Goal: Check status: Check status

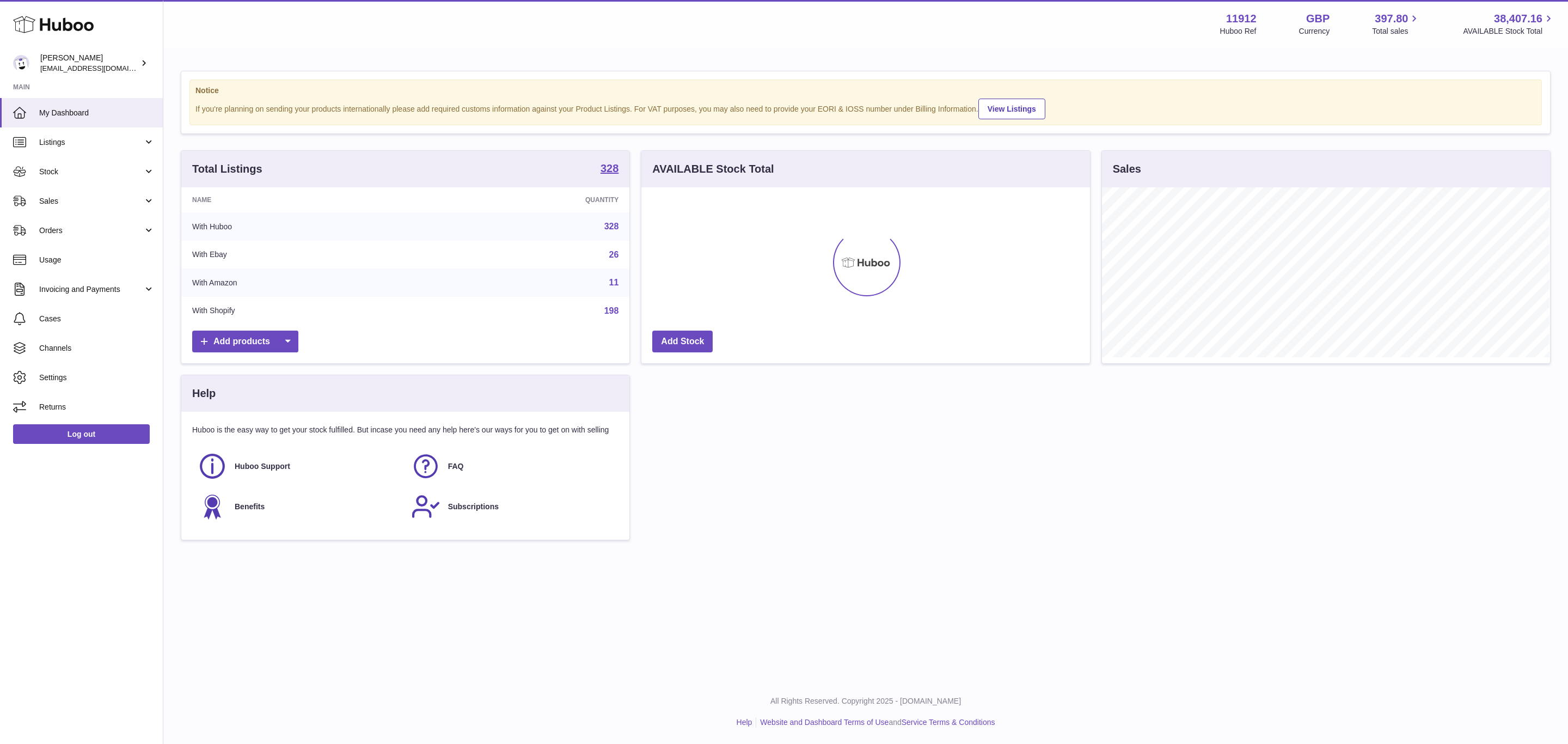
scroll to position [170, 447]
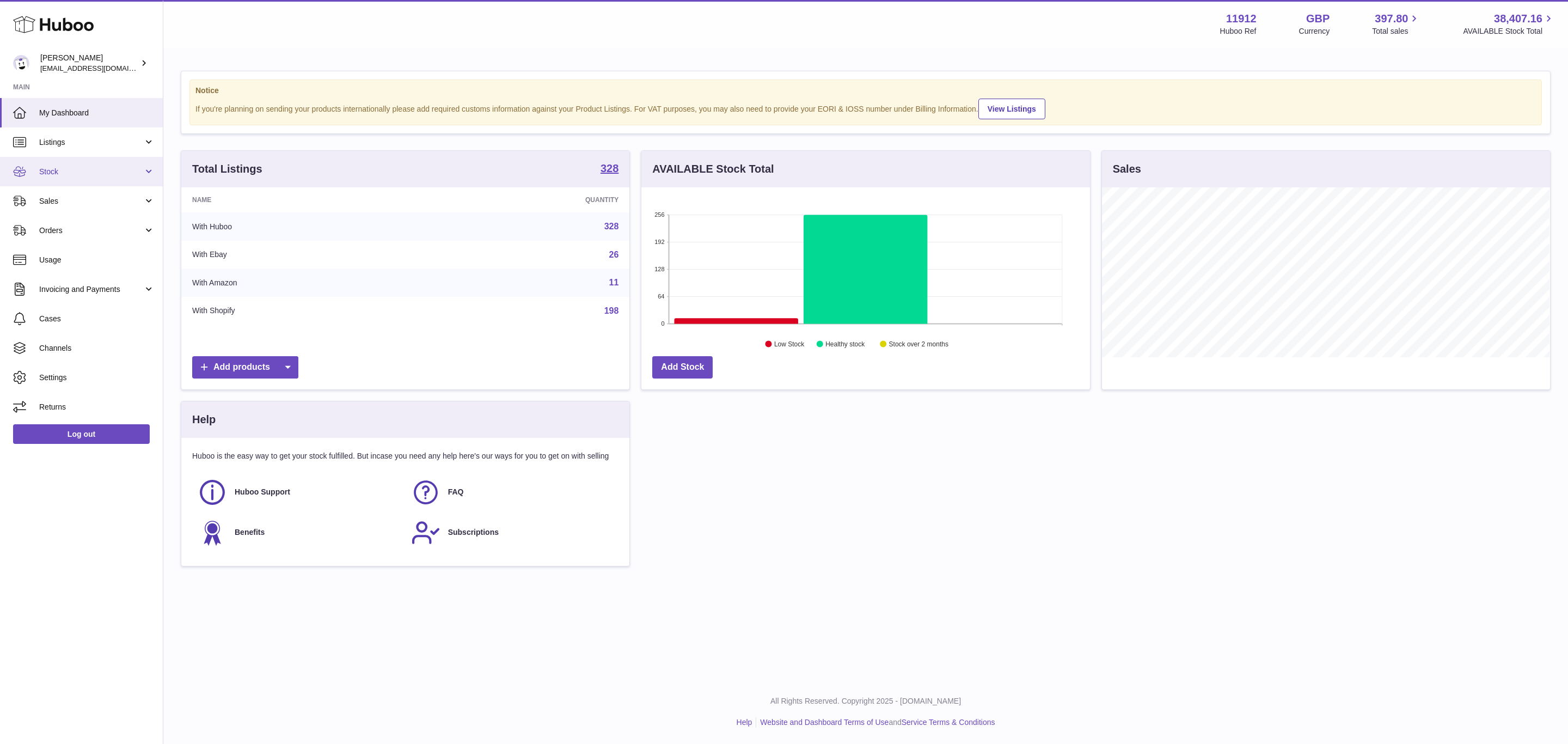
drag, startPoint x: 97, startPoint y: 193, endPoint x: 102, endPoint y: 178, distance: 15.8
click at [97, 193] on link "Sales" at bounding box center [81, 201] width 163 height 29
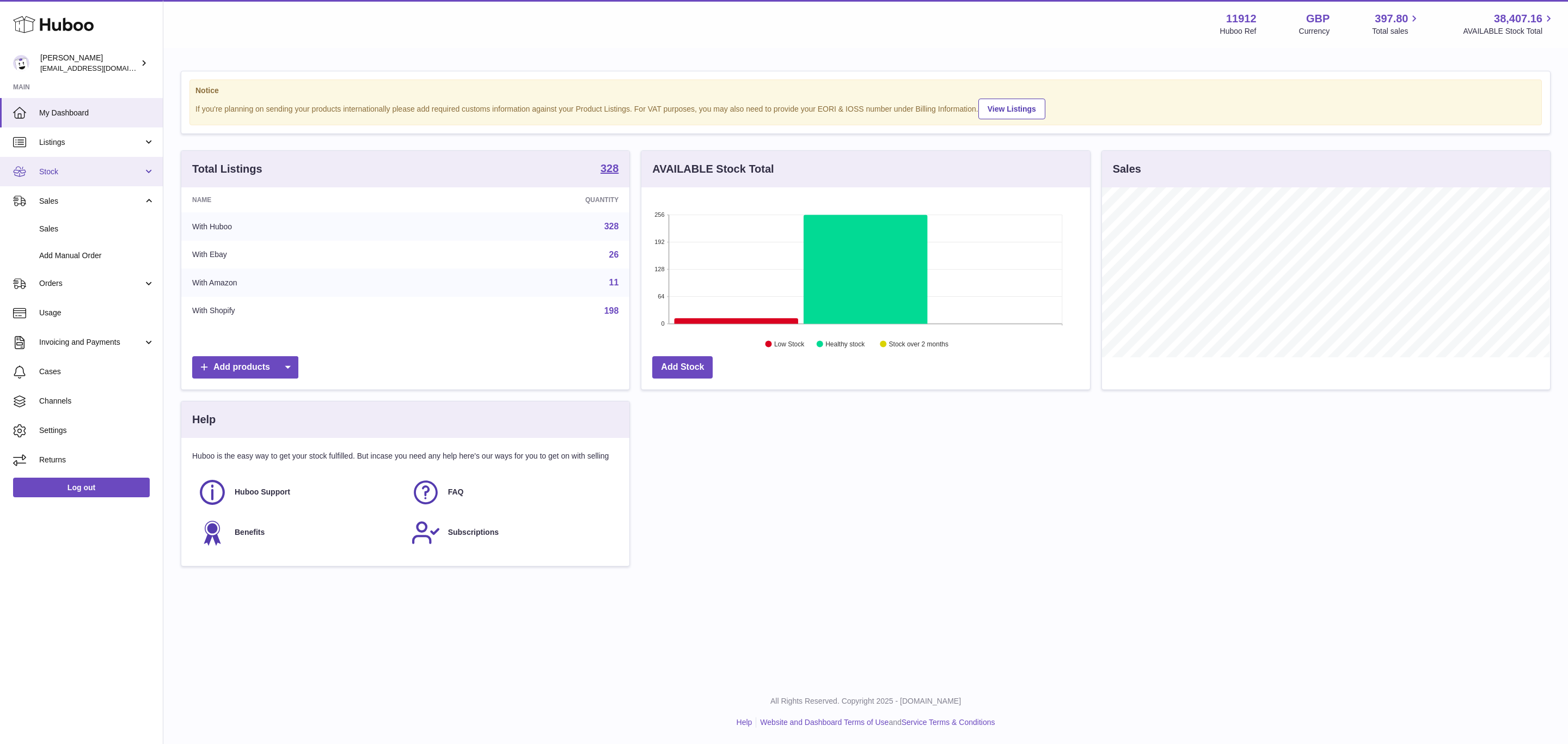
drag, startPoint x: 103, startPoint y: 177, endPoint x: 110, endPoint y: 188, distance: 13.0
click at [105, 177] on link "Stock" at bounding box center [81, 172] width 163 height 29
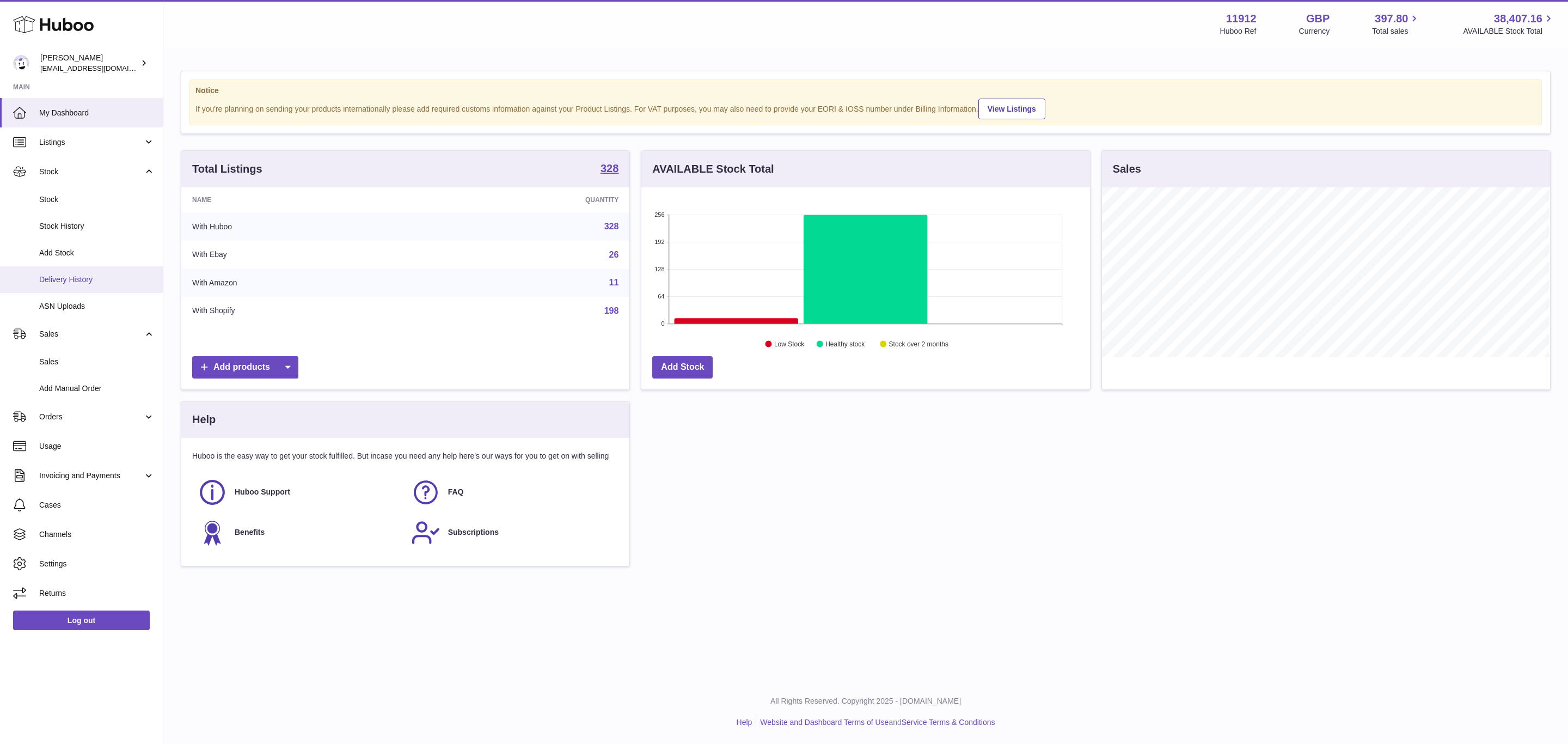
click at [108, 275] on link "Delivery History" at bounding box center [81, 279] width 163 height 27
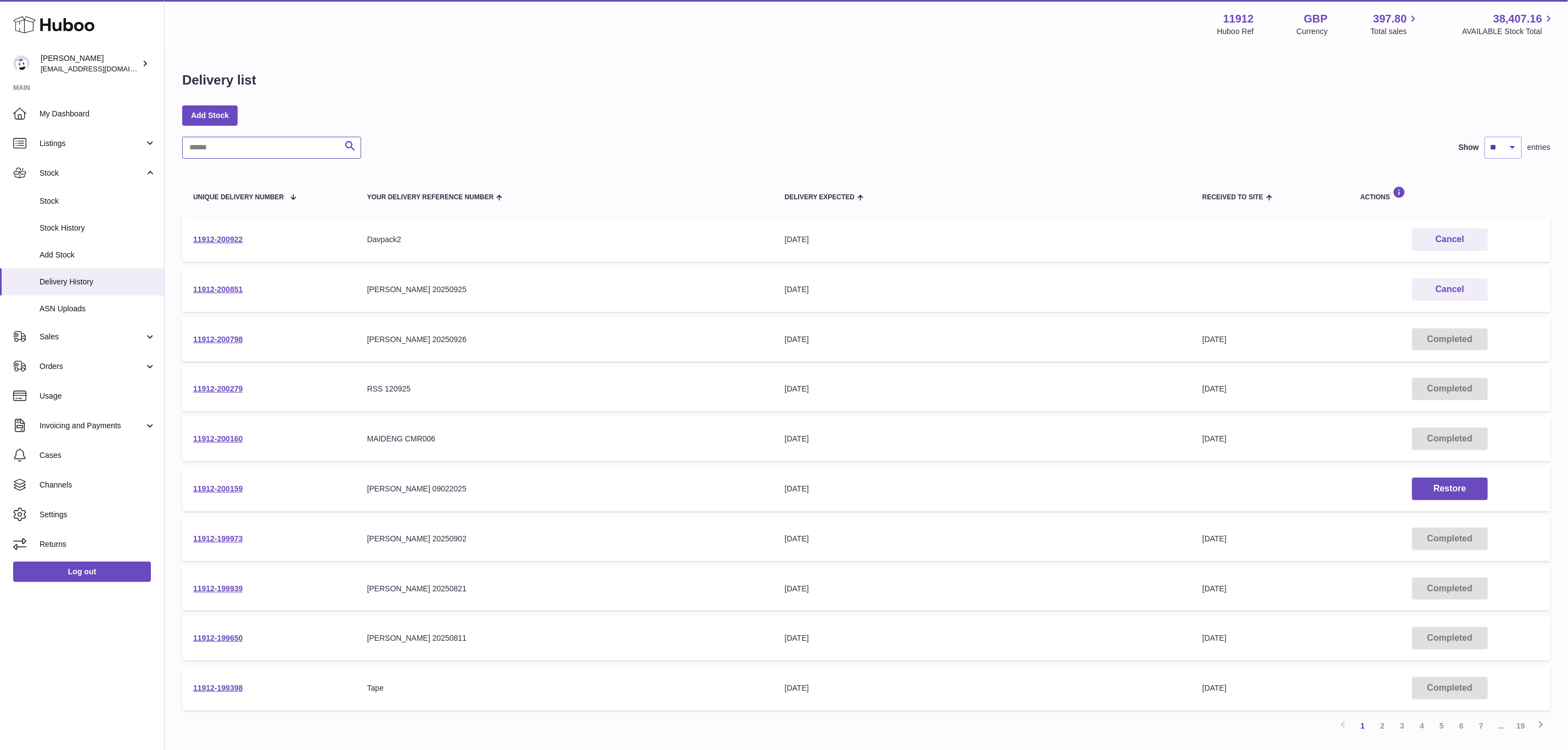
click at [259, 155] on input "text" at bounding box center [272, 148] width 179 height 22
click at [259, 145] on input "text" at bounding box center [272, 148] width 179 height 22
paste input "**********"
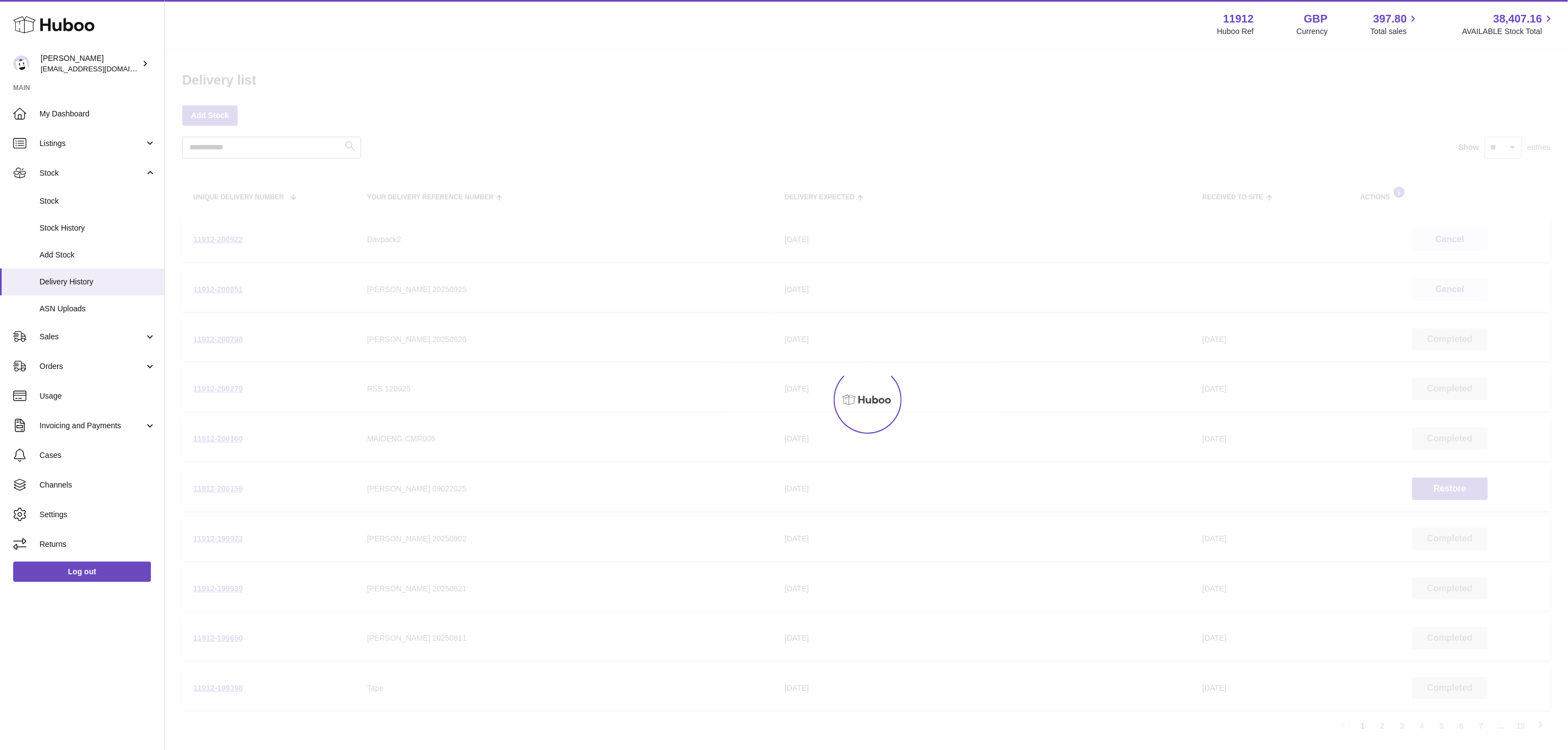
type input "**********"
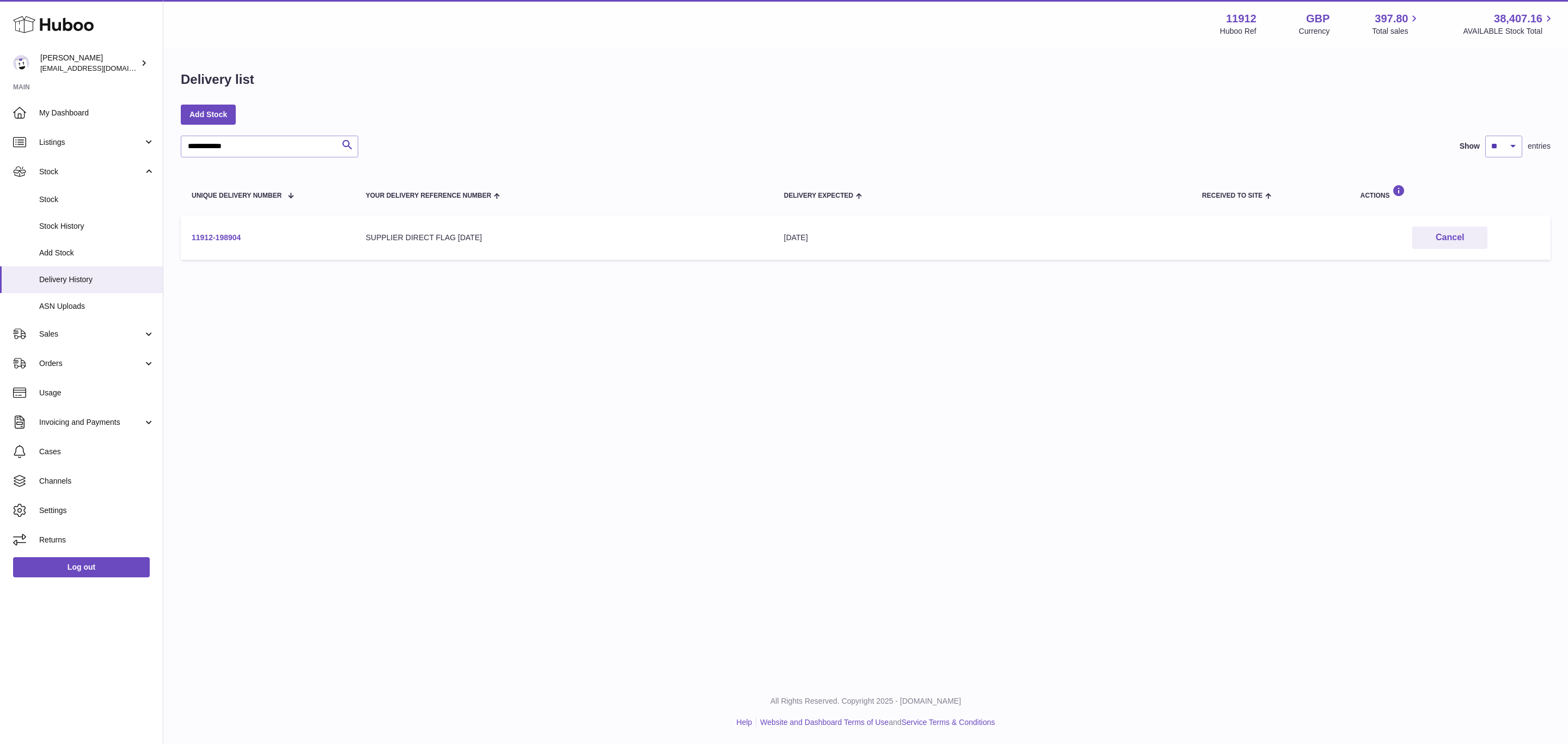
click at [237, 237] on link "11912-198904" at bounding box center [216, 237] width 49 height 9
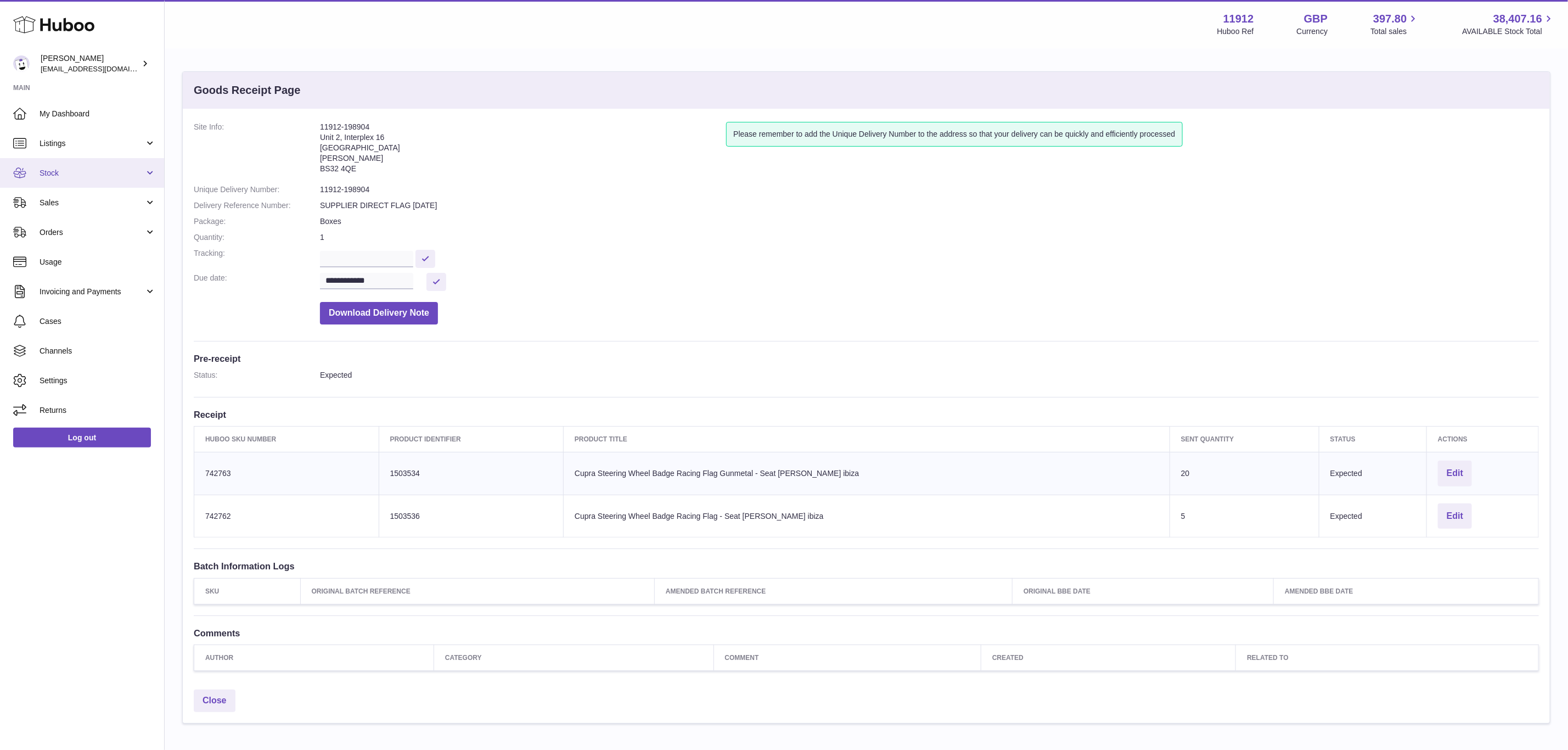
drag, startPoint x: 101, startPoint y: 149, endPoint x: 106, endPoint y: 181, distance: 32.4
click at [101, 150] on link "Listings" at bounding box center [82, 143] width 164 height 29
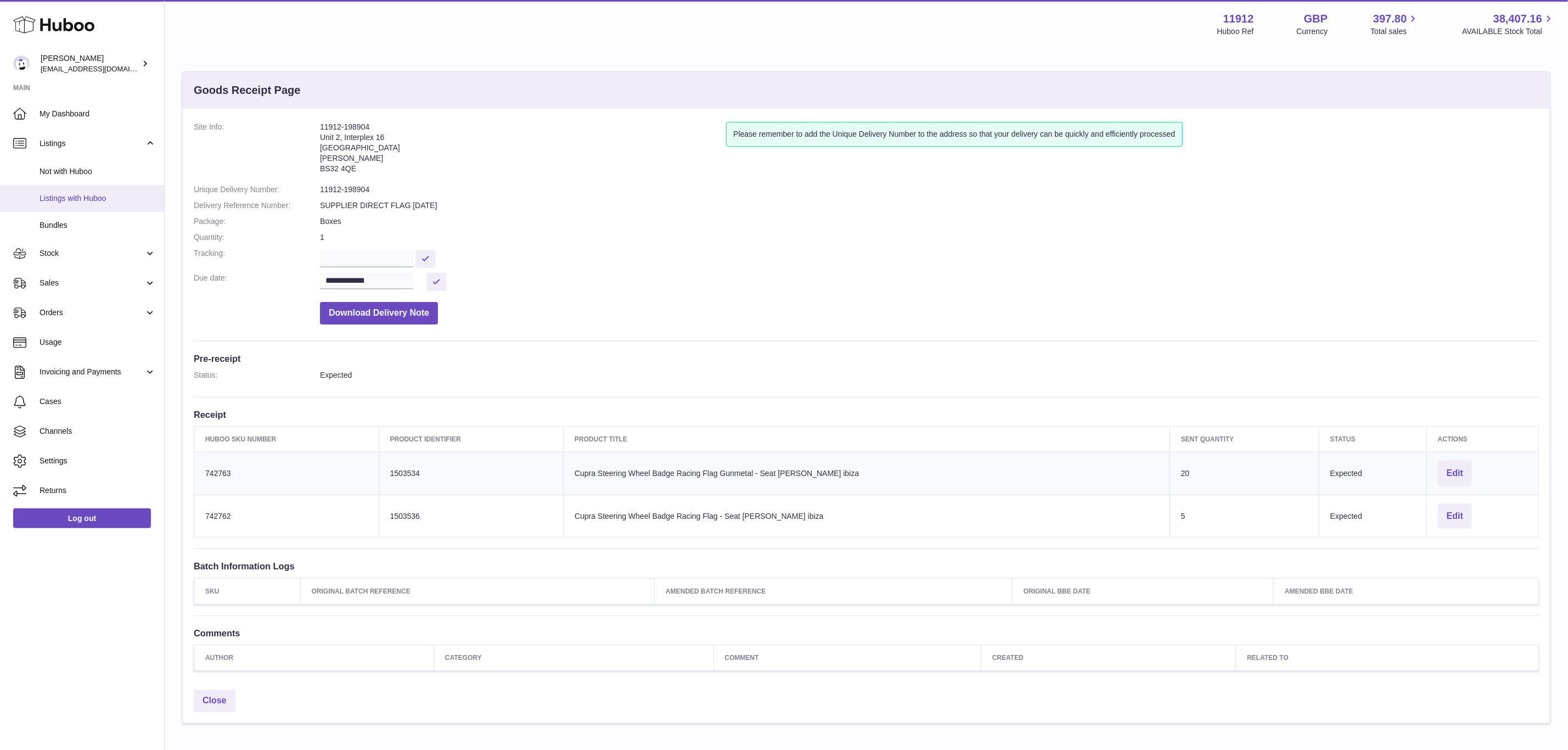
click at [107, 196] on span "Listings with Huboo" at bounding box center [98, 198] width 117 height 10
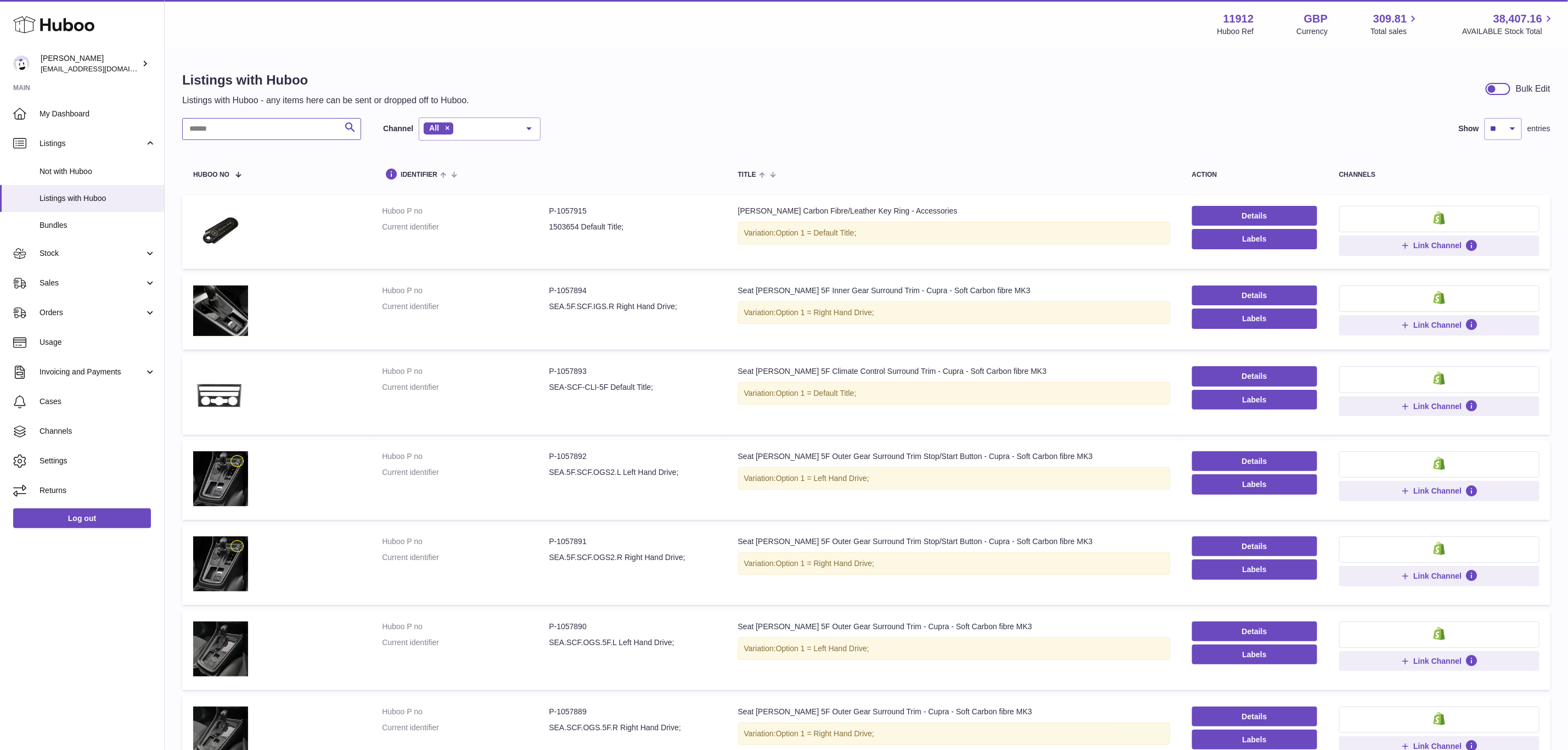
click at [278, 122] on input "text" at bounding box center [272, 129] width 179 height 22
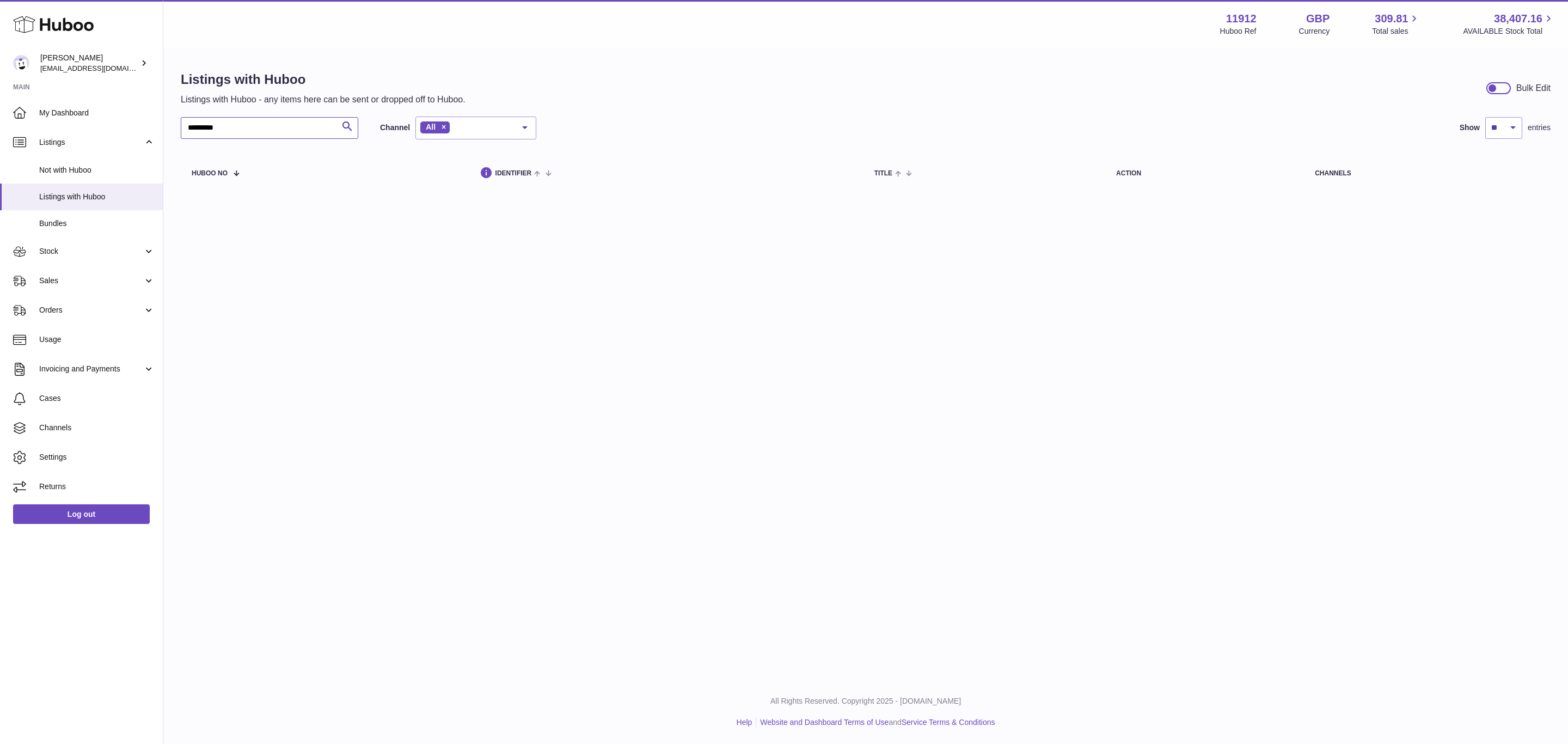
drag, startPoint x: 275, startPoint y: 134, endPoint x: 183, endPoint y: 134, distance: 92.0
click at [180, 134] on div "Listings with Huboo Listings with Huboo - any items here can be sent or dropped…" at bounding box center [866, 132] width 1405 height 166
paste input "text"
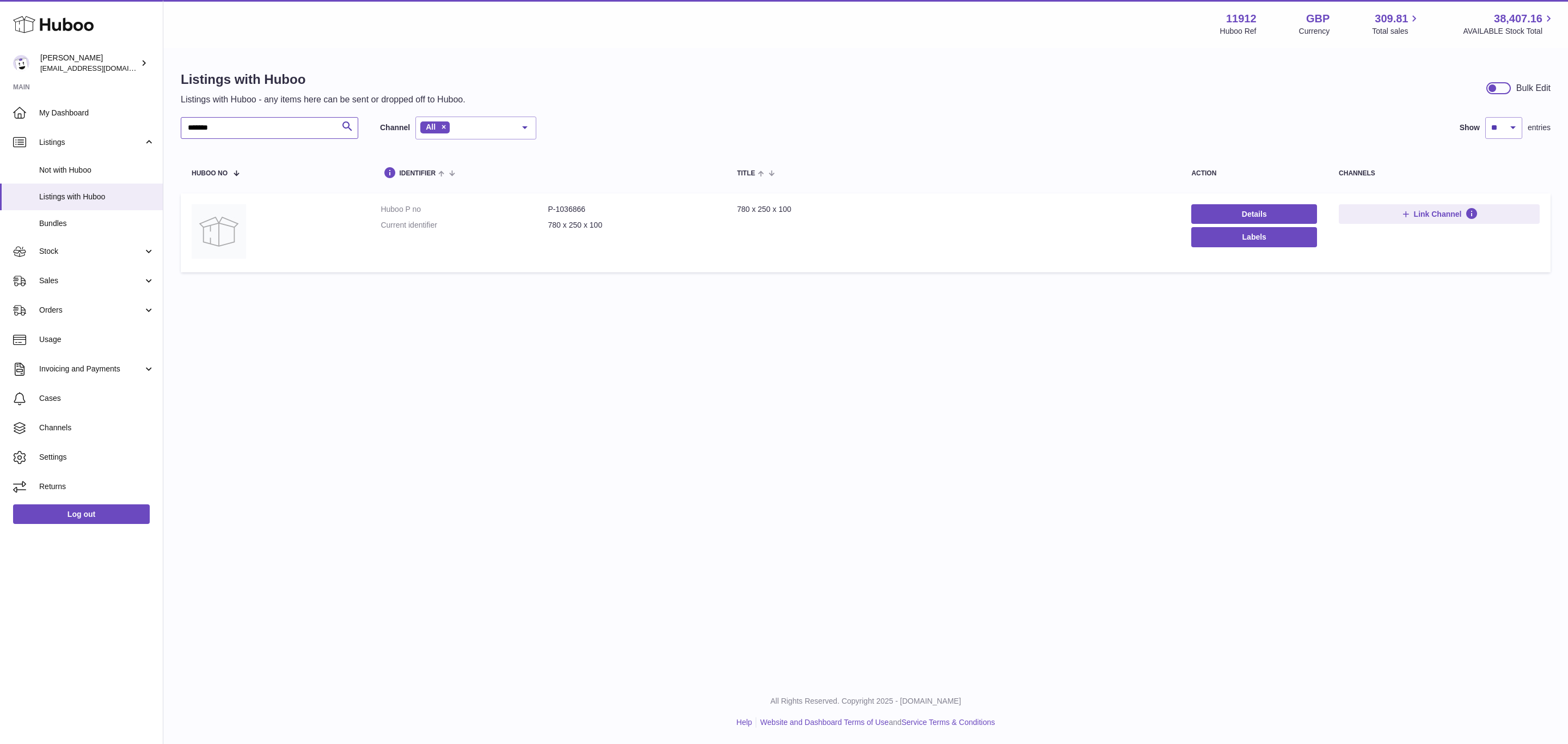
type input "*******"
drag, startPoint x: 596, startPoint y: 209, endPoint x: 541, endPoint y: 209, distance: 55.0
click at [541, 209] on dl "Huboo P no P-1036866 Current identifier 780 x 250 x 100" at bounding box center [547, 220] width 334 height 32
copy dl "P-1036866"
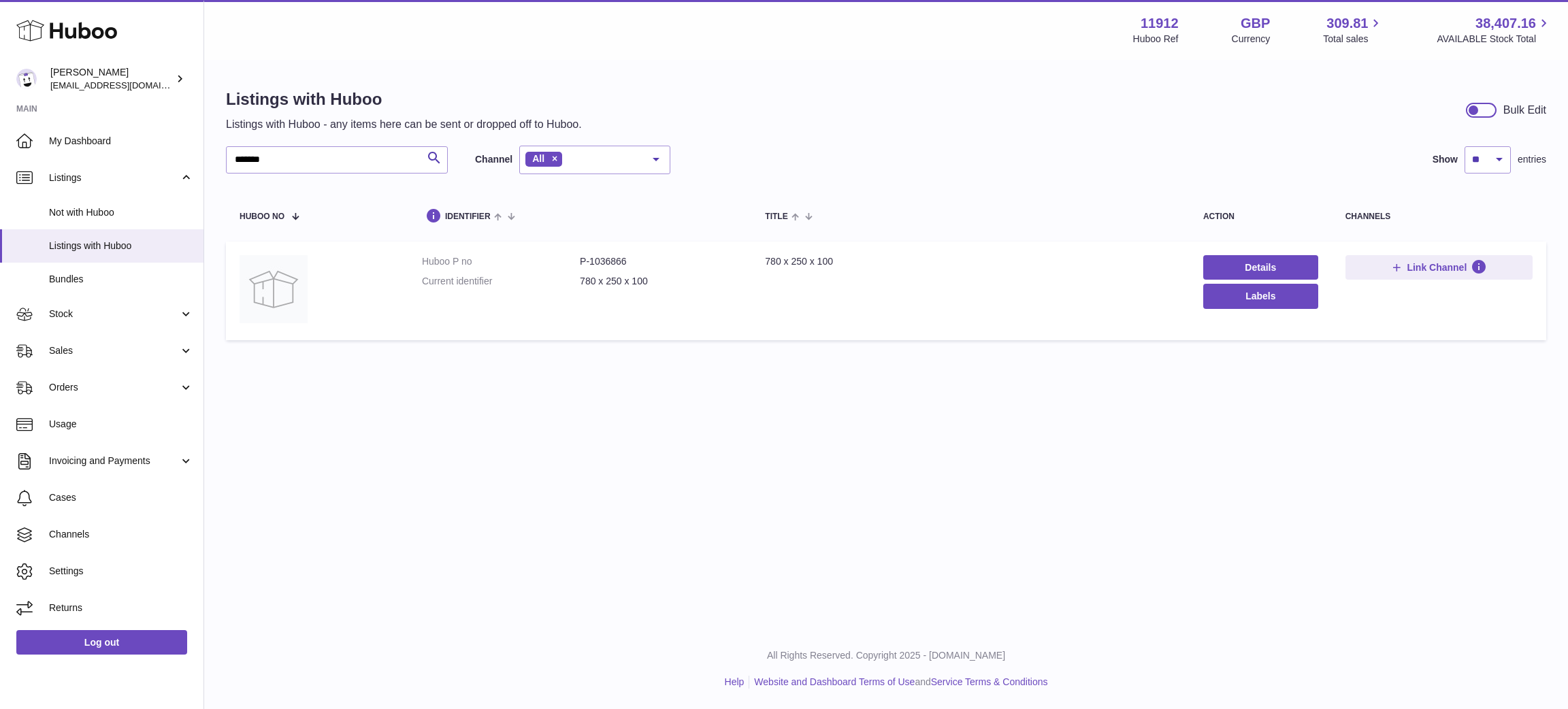
click at [758, 428] on div "Menu Huboo 11912 Huboo Ref GBP Currency 309.81 Total sales 38,407.16 AVAILABLE …" at bounding box center [886, 314] width 1363 height 628
drag, startPoint x: 631, startPoint y: 265, endPoint x: 587, endPoint y: 259, distance: 44.4
click at [587, 259] on dd "P-1036866" at bounding box center [659, 261] width 158 height 13
copy dd "1036866"
click at [761, 177] on div "******* Search Channel All All eBay Amazon Shopify Woocommerce Etsy No elements…" at bounding box center [886, 246] width 1320 height 202
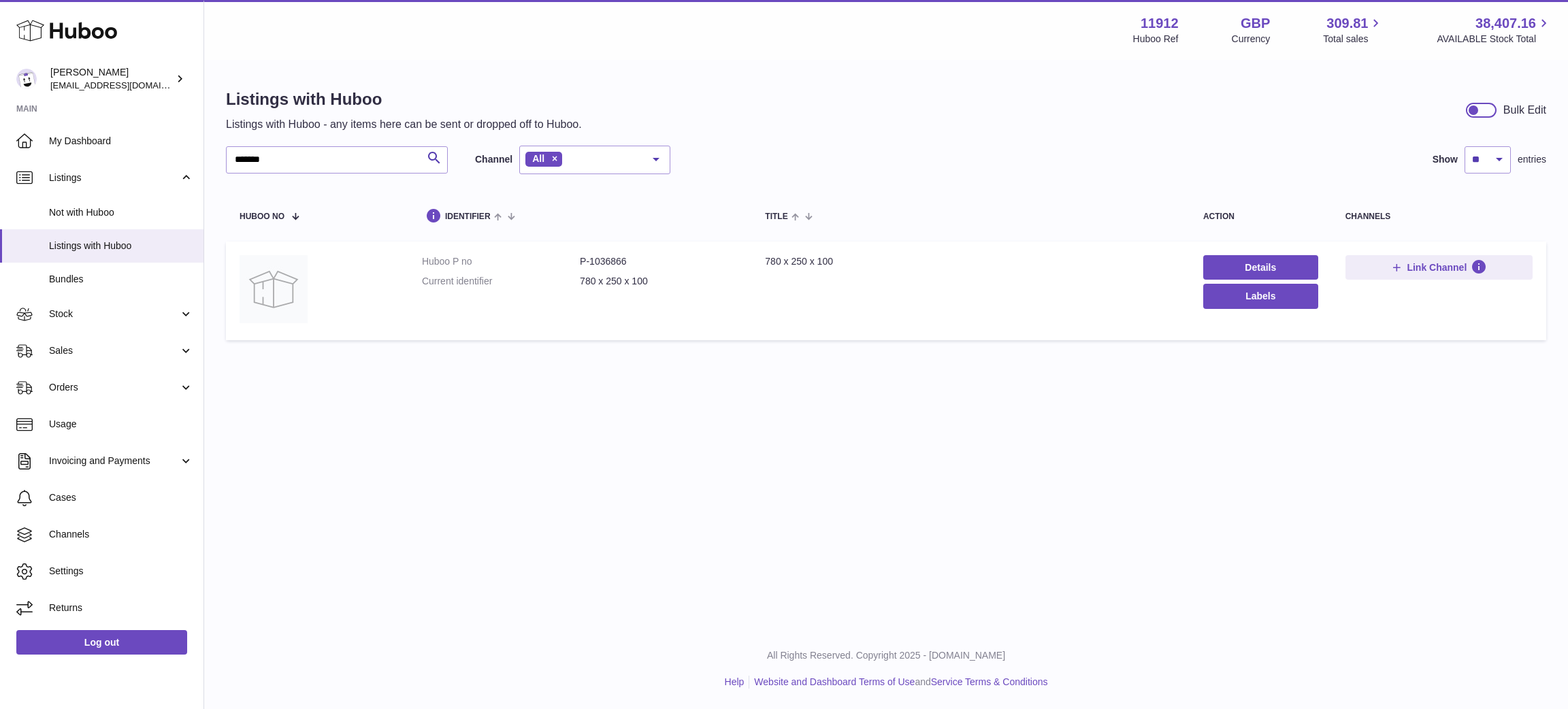
click at [789, 163] on div "******* Search Channel All All eBay Amazon Shopify Woocommerce Etsy No elements…" at bounding box center [886, 160] width 1320 height 29
click at [619, 269] on dl "Huboo P no P-1036866 Current identifier 780 x 250 x 100" at bounding box center [580, 275] width 316 height 40
